Goal: Information Seeking & Learning: Learn about a topic

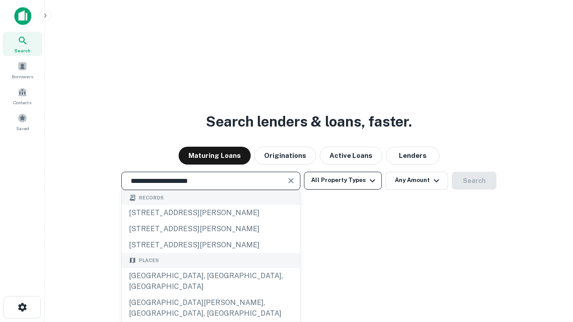
click at [210, 295] on div "[GEOGRAPHIC_DATA], [GEOGRAPHIC_DATA], [GEOGRAPHIC_DATA]" at bounding box center [211, 281] width 178 height 27
click at [343, 180] on button "All Property Types" at bounding box center [343, 181] width 78 height 18
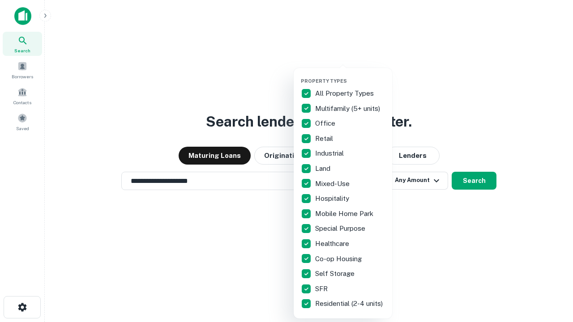
type input "**********"
click at [350, 75] on button "button" at bounding box center [350, 75] width 98 height 0
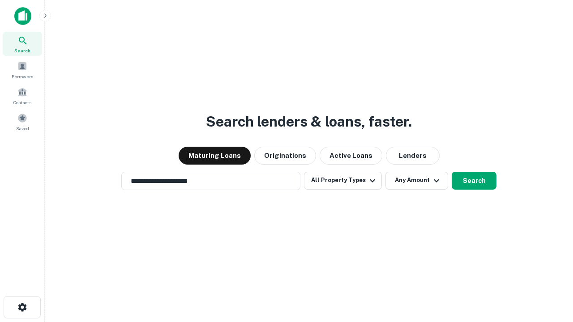
scroll to position [5, 108]
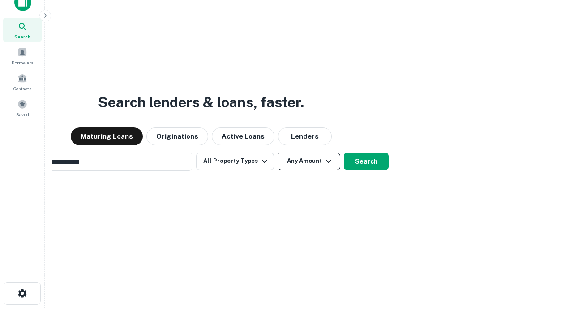
click at [277, 153] on button "Any Amount" at bounding box center [308, 162] width 63 height 18
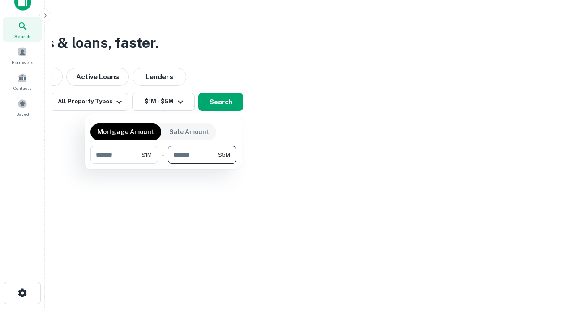
type input "*******"
click at [163, 164] on button "button" at bounding box center [163, 164] width 146 height 0
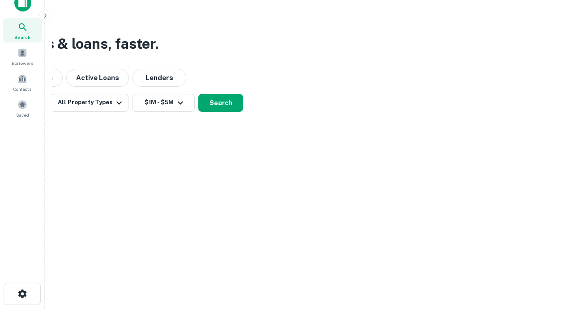
scroll to position [5, 165]
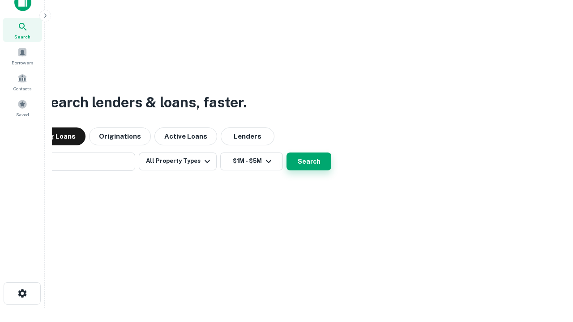
click at [286, 153] on button "Search" at bounding box center [308, 162] width 45 height 18
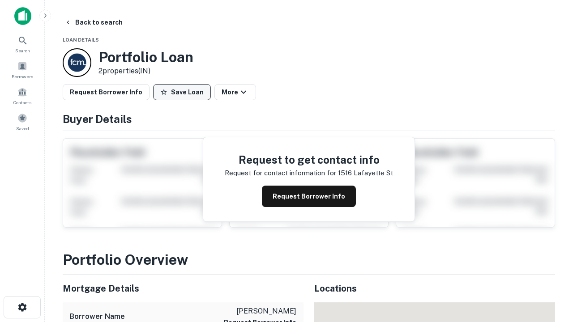
click at [182, 92] on button "Save Loan" at bounding box center [182, 92] width 58 height 16
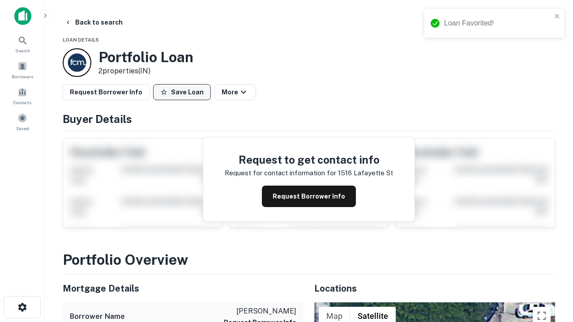
click at [184, 92] on button "Save Loan" at bounding box center [182, 92] width 58 height 16
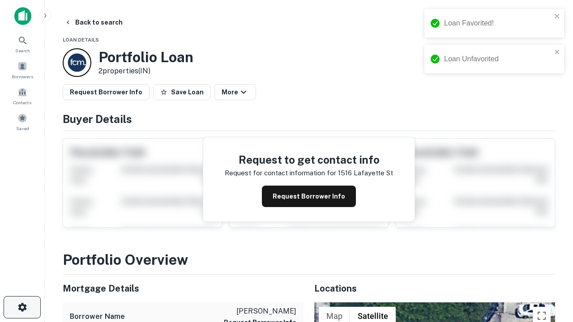
click at [22, 307] on icon "button" at bounding box center [22, 307] width 11 height 11
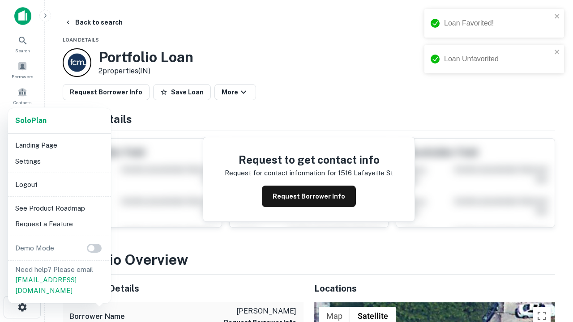
click at [59, 184] on li "Logout" at bounding box center [60, 185] width 96 height 16
